Goal: Check status: Check status

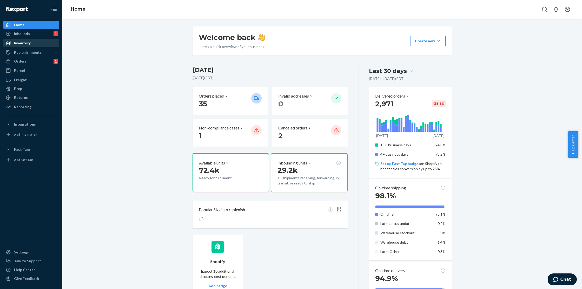
click at [38, 44] on div "Inventory" at bounding box center [31, 42] width 55 height 7
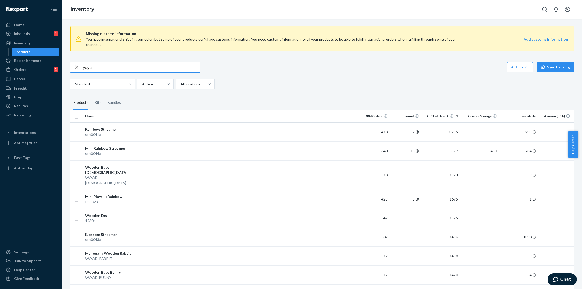
type input "yoga"
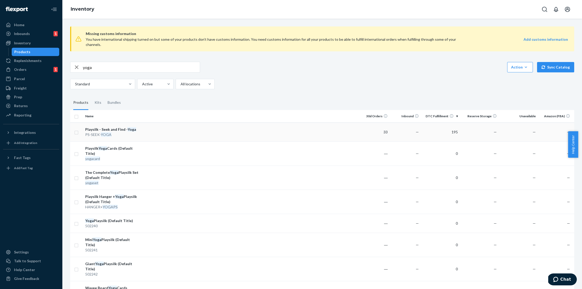
click at [121, 132] on div "PS-SEEK- YOGA" at bounding box center [112, 134] width 54 height 5
drag, startPoint x: 111, startPoint y: 62, endPoint x: 72, endPoint y: 62, distance: 39.5
click at [72, 62] on div "yoga" at bounding box center [134, 67] width 129 height 10
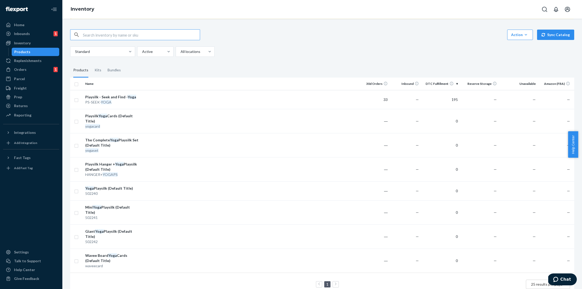
click at [450, 47] on div "Standard Active All locations" at bounding box center [320, 52] width 500 height 10
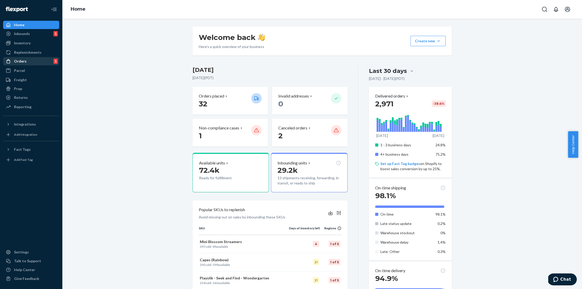
click at [25, 64] on div "Orders 1" at bounding box center [31, 61] width 55 height 7
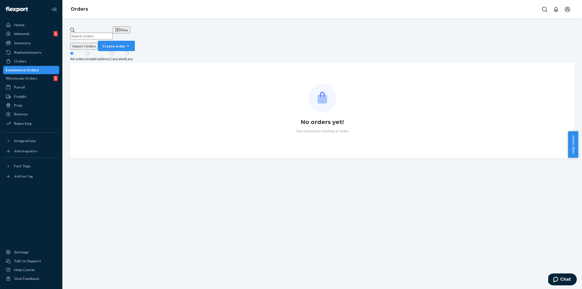
click at [103, 33] on input "text" at bounding box center [91, 36] width 43 height 7
paste input "[PERSON_NAME]"
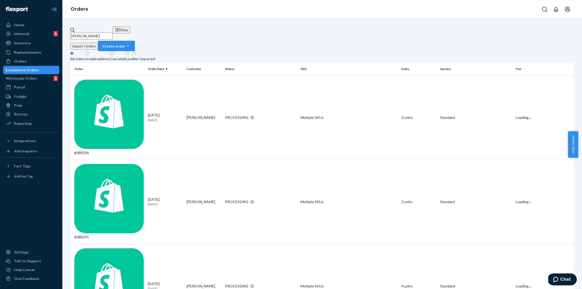
type input "[PERSON_NAME]"
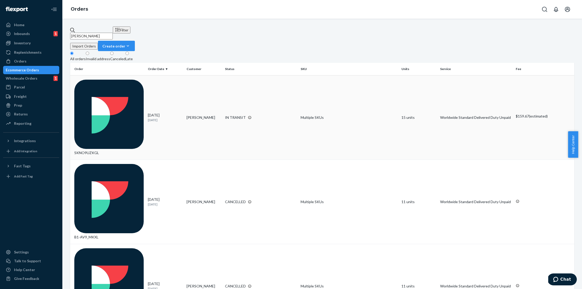
click at [110, 80] on div "SKNO9UZKGL" at bounding box center [108, 118] width 69 height 76
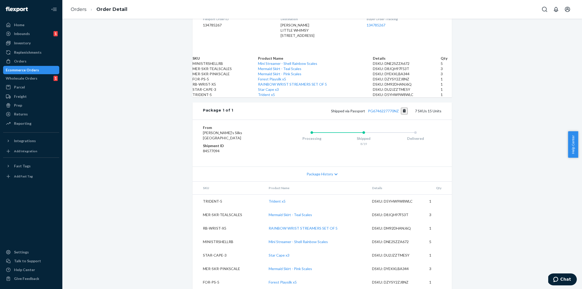
scroll to position [228, 0]
click at [384, 109] on link "PG6746227770NZ" at bounding box center [383, 111] width 31 height 4
click at [37, 45] on div "Inventory" at bounding box center [31, 42] width 55 height 7
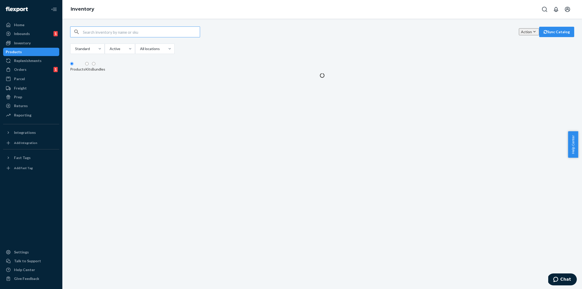
click at [126, 33] on input "text" at bounding box center [141, 32] width 117 height 10
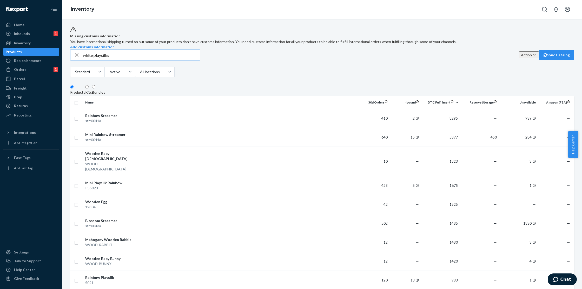
type input "white playsilks"
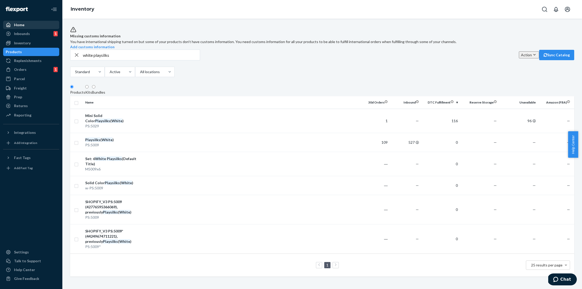
click at [19, 24] on div "Home" at bounding box center [19, 24] width 10 height 5
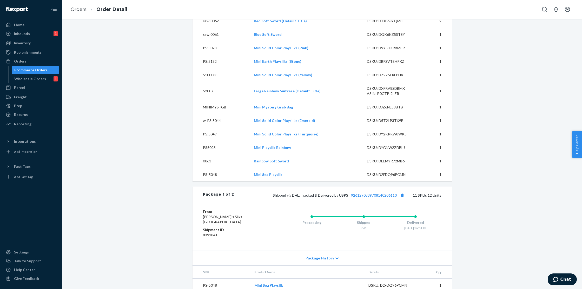
scroll to position [268, 0]
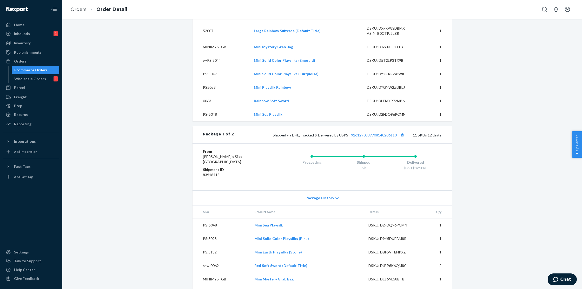
click at [371, 138] on div "Shipped via DHL, Tracked & Delivered by USPS 9261290339708140206110 11 SKUs 12 …" at bounding box center [337, 135] width 207 height 7
click at [372, 137] on link "9261290339708140206110" at bounding box center [374, 135] width 46 height 4
